Goal: Information Seeking & Learning: Learn about a topic

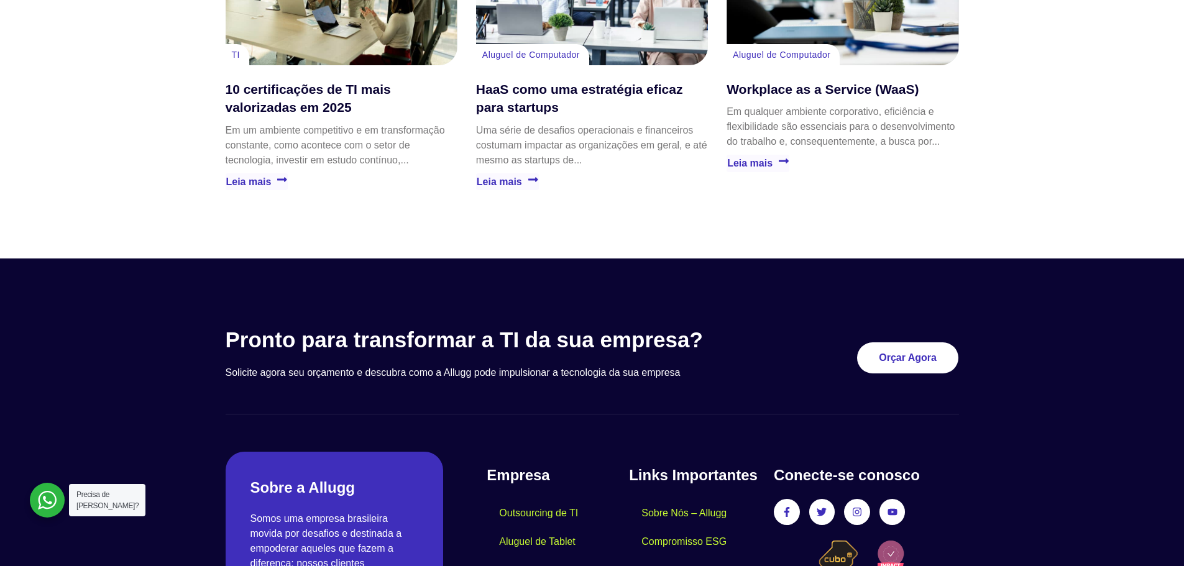
scroll to position [3543, 0]
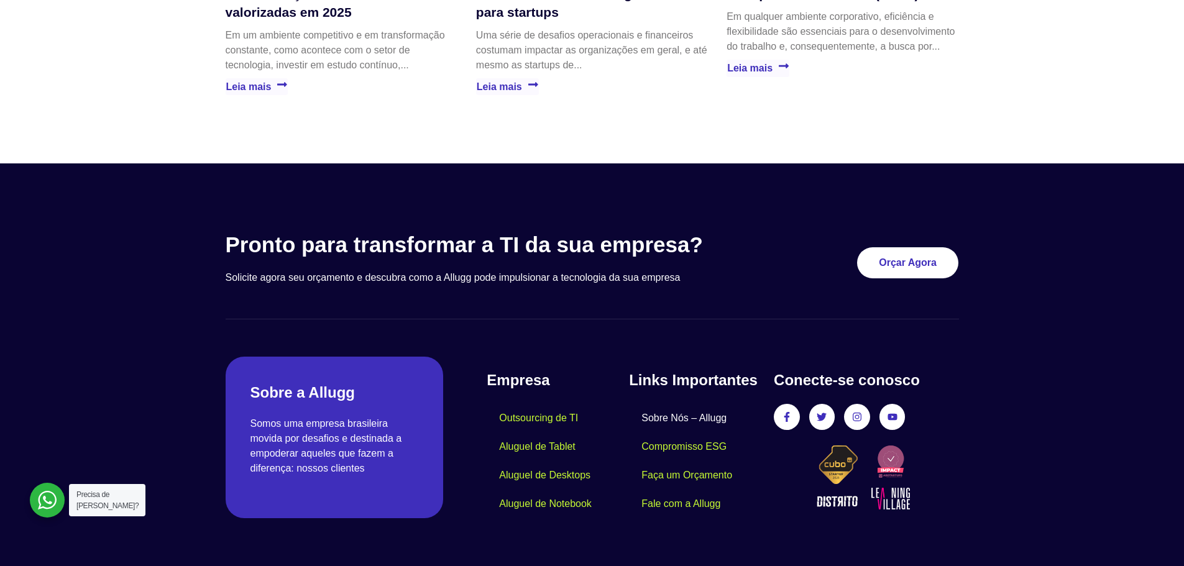
click at [694, 404] on link "Sobre Nós – Allugg" at bounding box center [684, 418] width 110 height 29
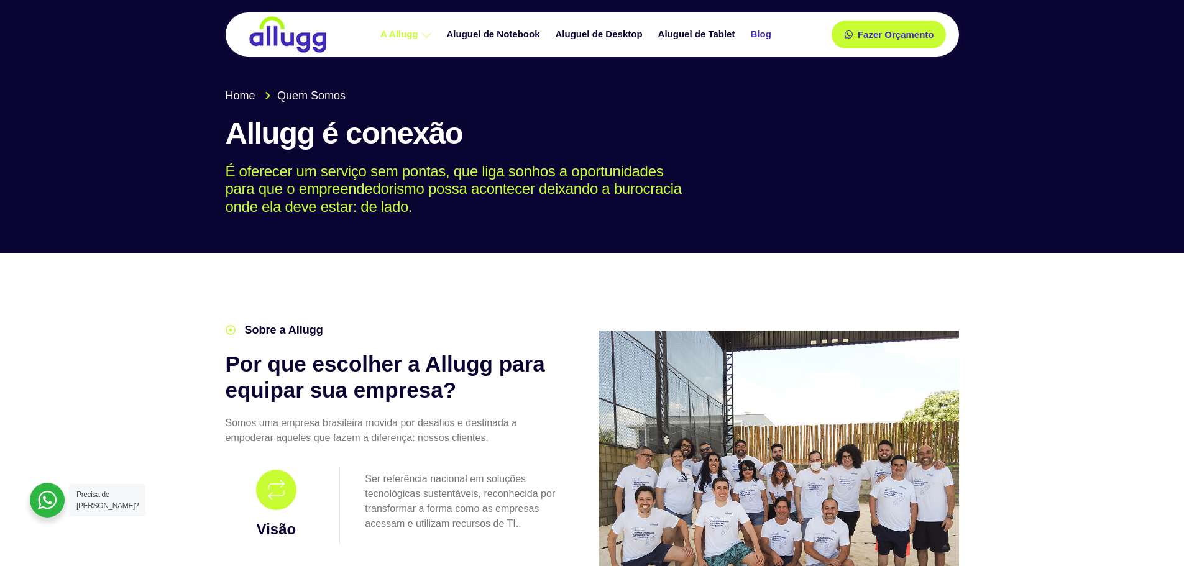
click at [763, 37] on link "Blog" at bounding box center [762, 35] width 36 height 22
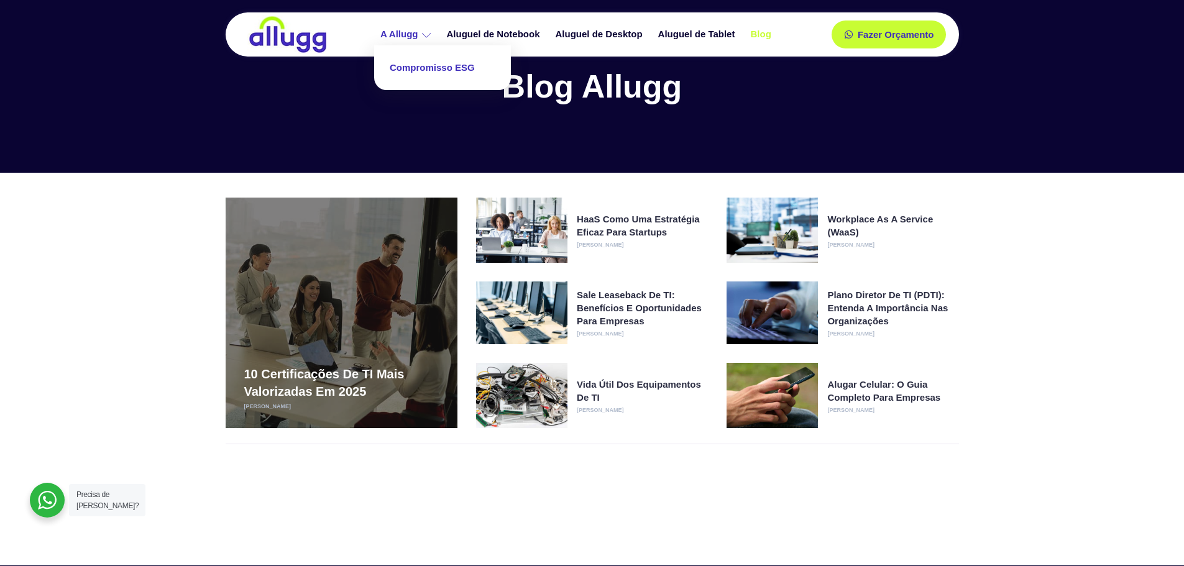
click at [426, 65] on link "Compromisso ESG" at bounding box center [442, 68] width 124 height 33
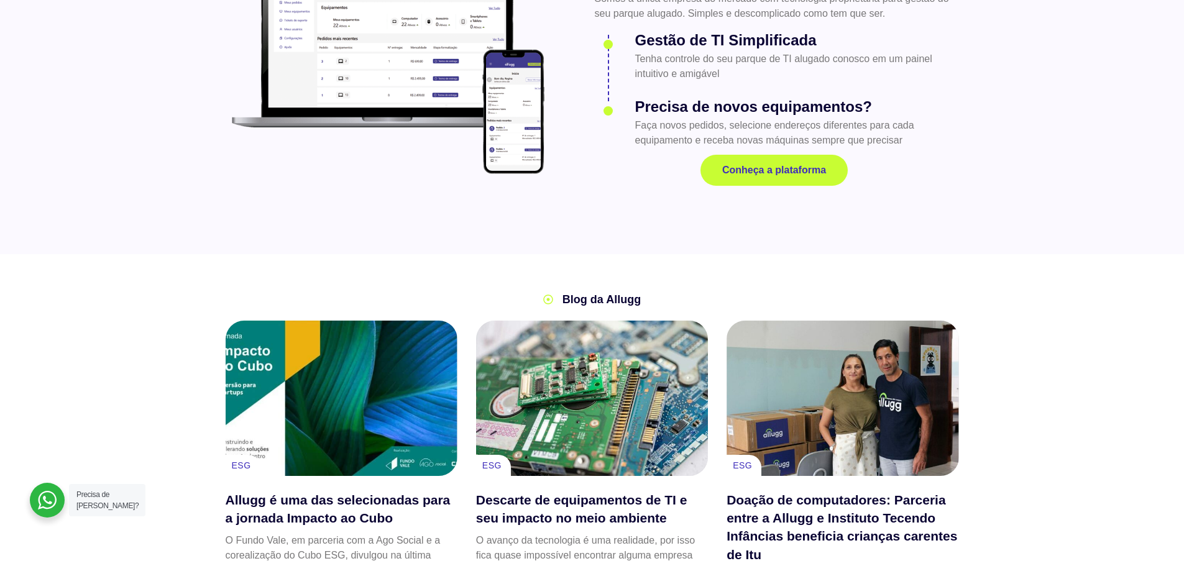
scroll to position [1678, 0]
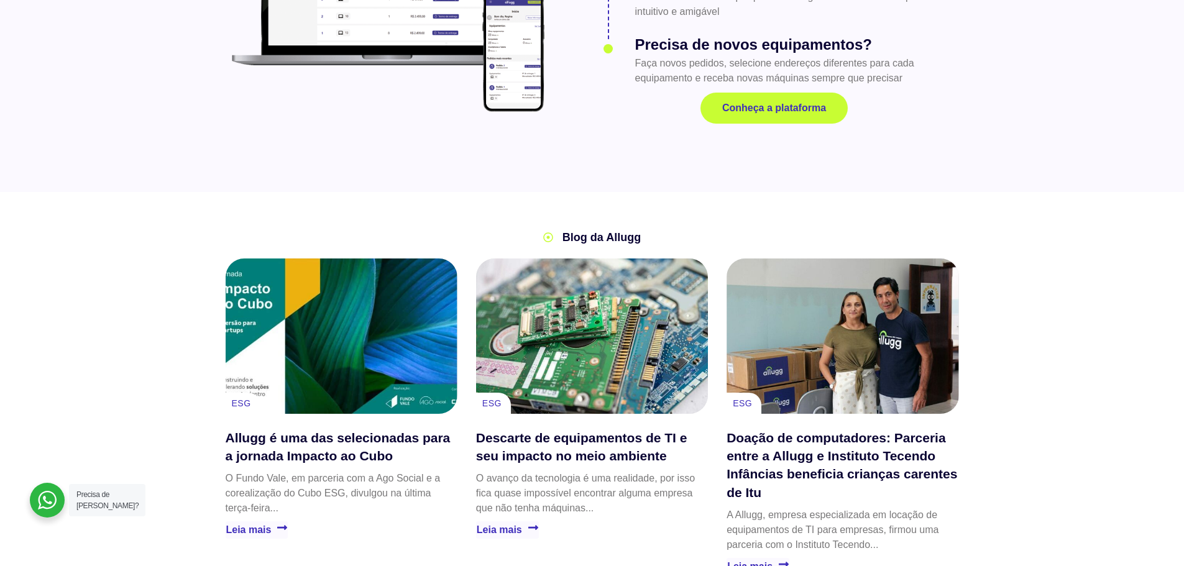
click at [815, 332] on div "Doação de computadores: Parceria entre a Allugg e Instituto Tecendo Infâncias b…" at bounding box center [843, 336] width 232 height 155
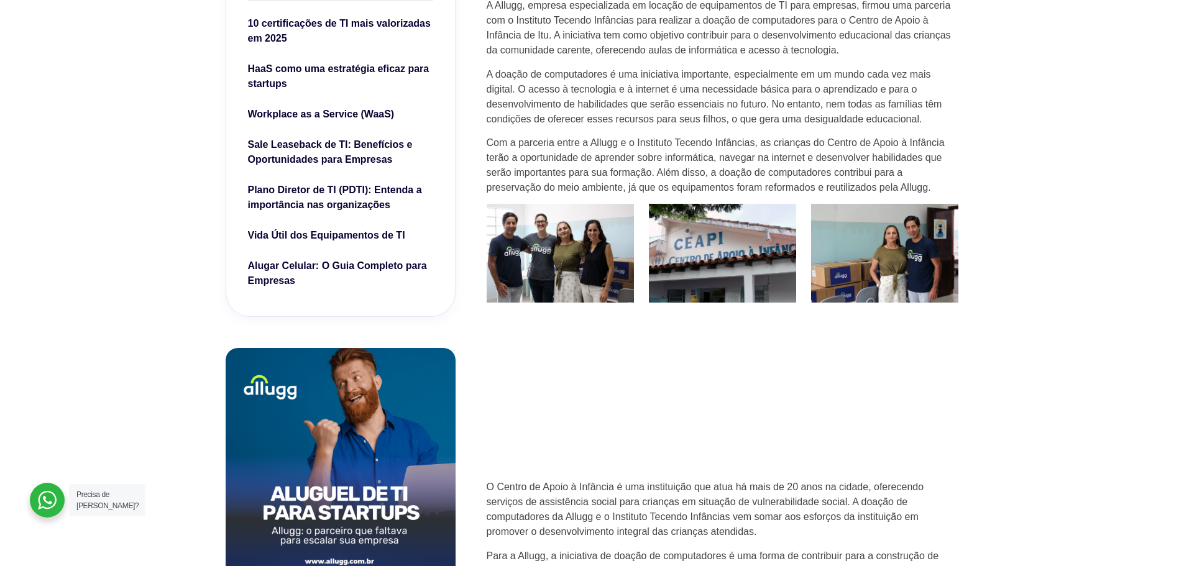
scroll to position [497, 0]
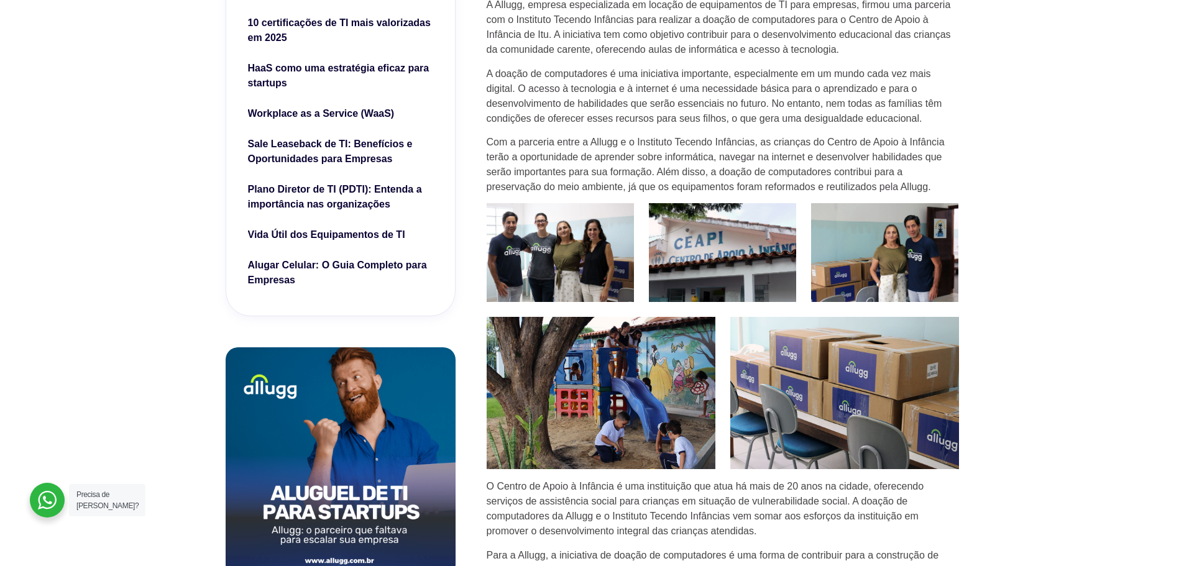
click at [862, 359] on img at bounding box center [844, 393] width 229 height 152
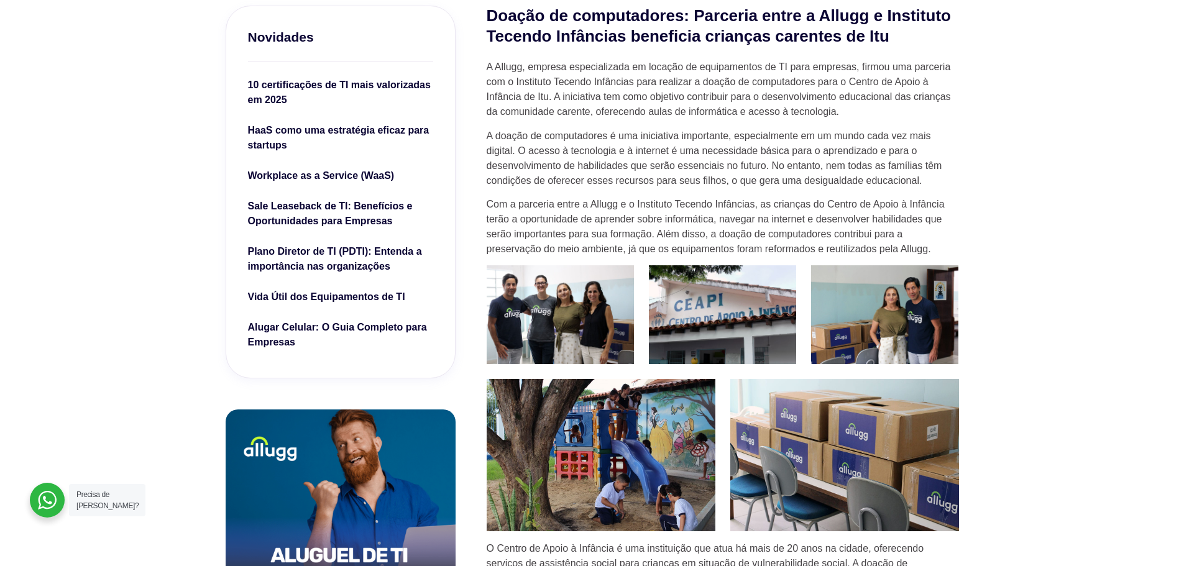
scroll to position [0, 0]
